Goal: Task Accomplishment & Management: Manage account settings

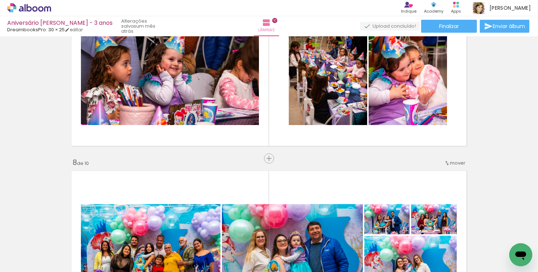
scroll to position [1187, 0]
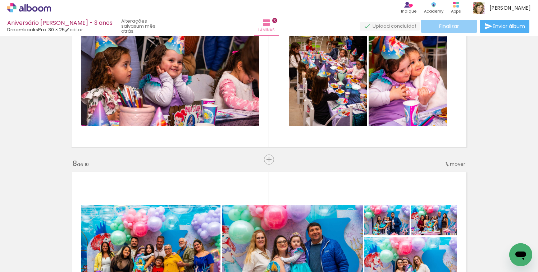
click at [441, 28] on span "Finalizar" at bounding box center [449, 26] width 20 height 5
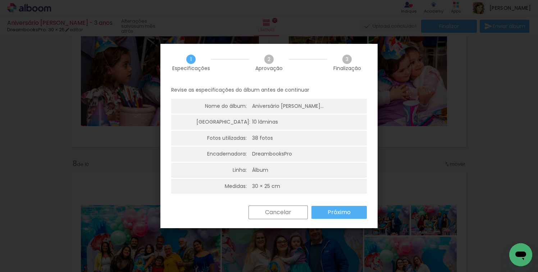
click at [0, 0] on slot "Cancelar" at bounding box center [0, 0] width 0 height 0
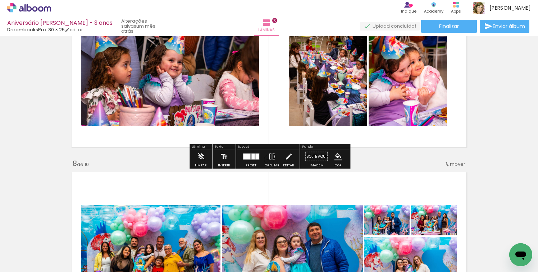
click at [46, 8] on icon at bounding box center [29, 7] width 44 height 9
